Goal: Information Seeking & Learning: Learn about a topic

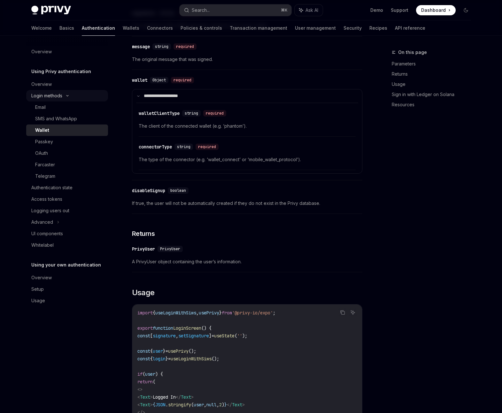
scroll to position [1012, 0]
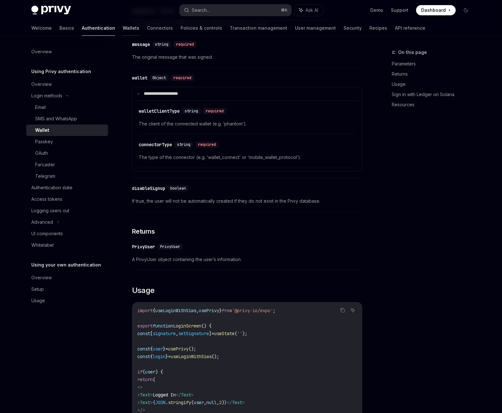
click at [123, 28] on link "Wallets" at bounding box center [131, 27] width 17 height 15
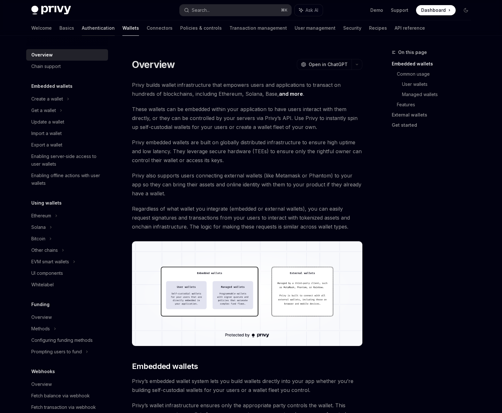
click at [82, 28] on link "Authentication" at bounding box center [98, 27] width 33 height 15
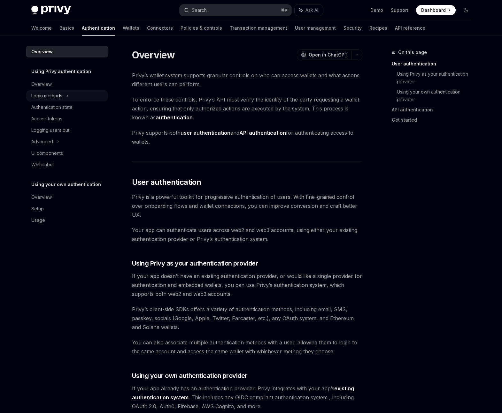
click at [59, 96] on div "Login methods" at bounding box center [46, 96] width 31 height 8
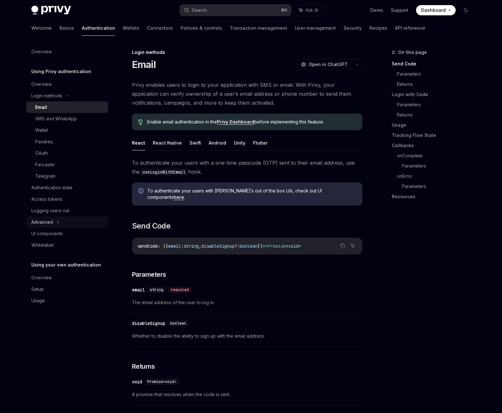
click at [58, 218] on div "Advanced" at bounding box center [67, 223] width 82 height 12
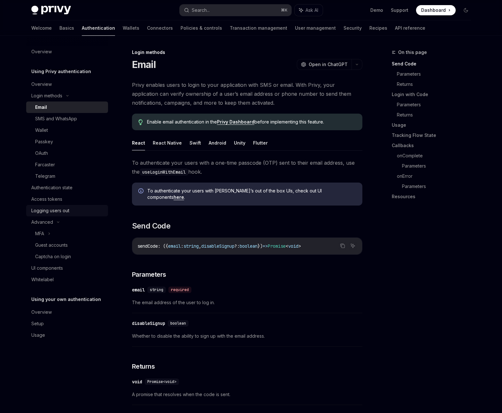
click at [58, 212] on div "Logging users out" at bounding box center [50, 211] width 38 height 8
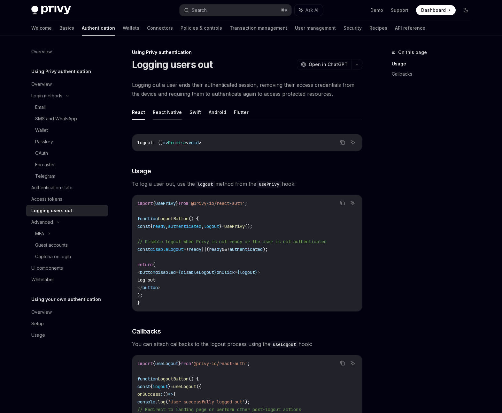
click at [171, 114] on button "React Native" at bounding box center [167, 112] width 29 height 15
type textarea "*"
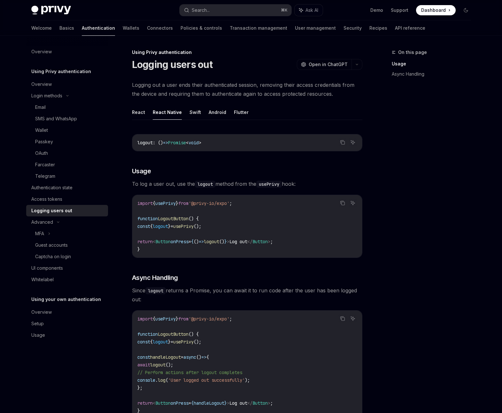
click at [168, 227] on span "logout" at bounding box center [160, 227] width 15 height 6
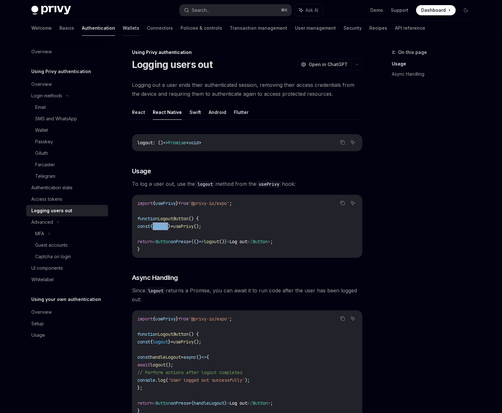
click at [123, 29] on link "Wallets" at bounding box center [131, 27] width 17 height 15
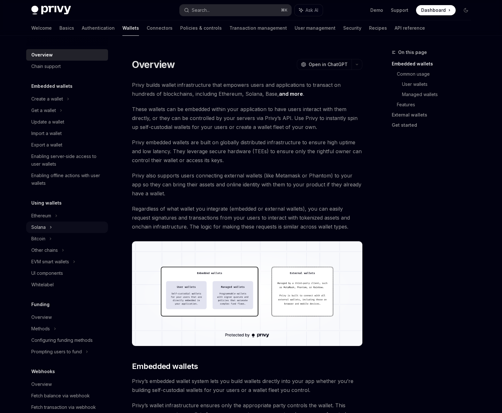
click at [44, 114] on div "Solana" at bounding box center [43, 111] width 25 height 8
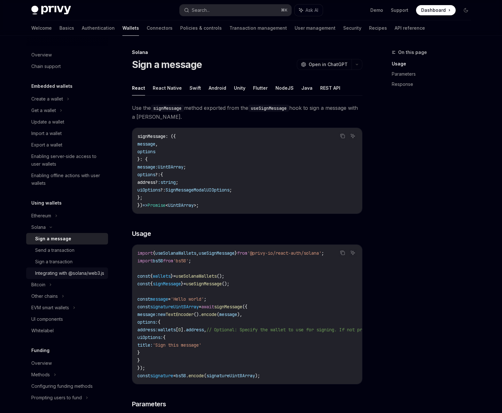
click at [54, 277] on div "Integrating with @solana/web3.js" at bounding box center [69, 274] width 69 height 8
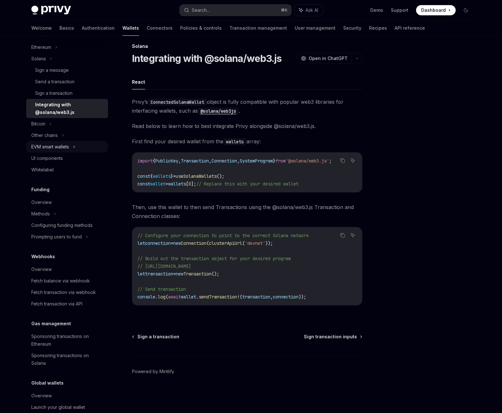
scroll to position [193, 0]
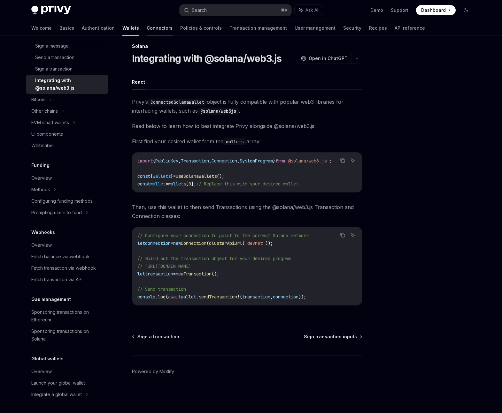
click at [147, 27] on link "Connectors" at bounding box center [160, 27] width 26 height 15
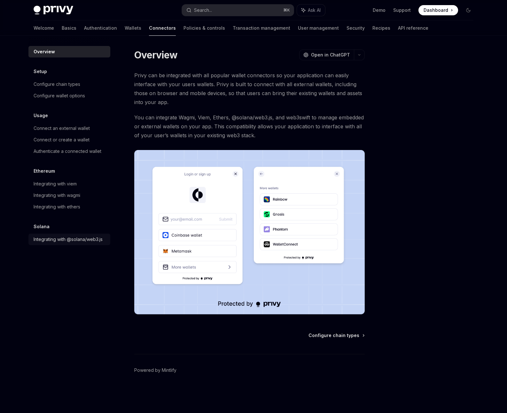
click at [95, 239] on div "Integrating with @solana/web3.js" at bounding box center [68, 240] width 69 height 8
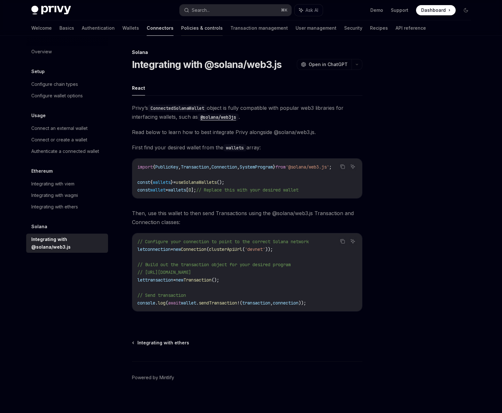
click at [181, 31] on link "Policies & controls" at bounding box center [202, 27] width 42 height 15
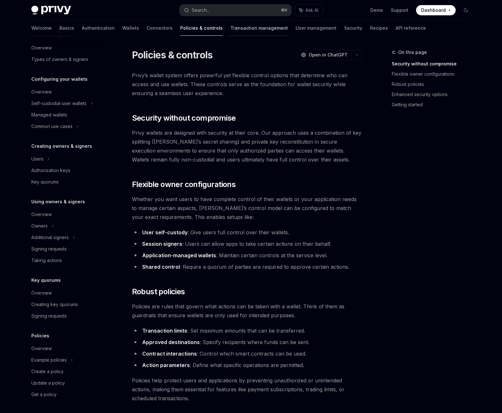
click at [230, 29] on link "Transaction management" at bounding box center [259, 27] width 58 height 15
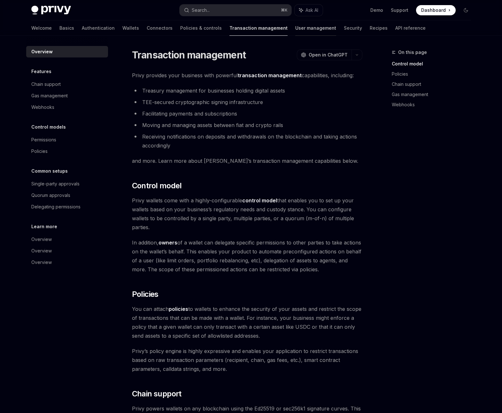
click at [295, 30] on link "User management" at bounding box center [315, 27] width 41 height 15
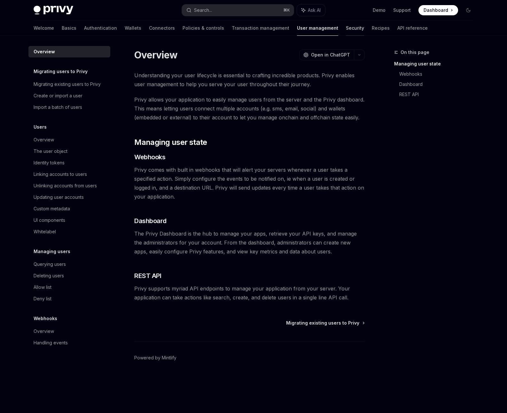
click at [346, 30] on link "Security" at bounding box center [355, 27] width 18 height 15
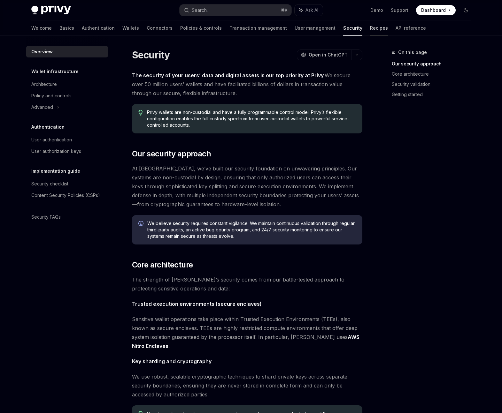
click at [370, 31] on link "Recipes" at bounding box center [379, 27] width 18 height 15
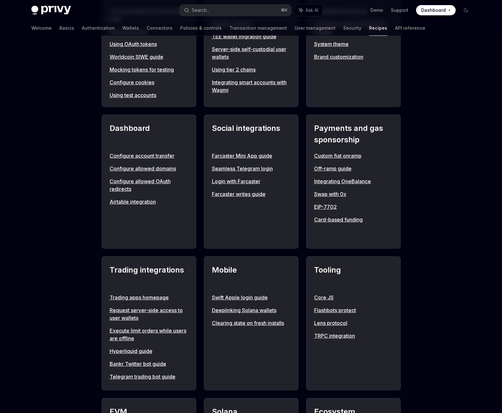
scroll to position [320, 0]
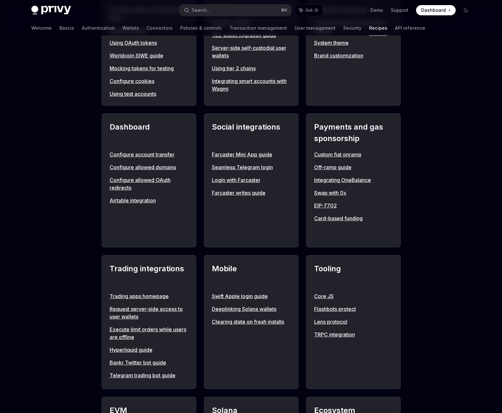
click at [271, 311] on link "Deeplinking Solana wallets" at bounding box center [251, 309] width 79 height 8
type textarea "*"
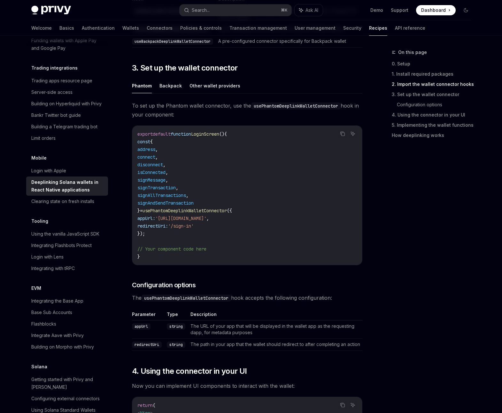
scroll to position [367, 0]
